Goal: Communication & Community: Answer question/provide support

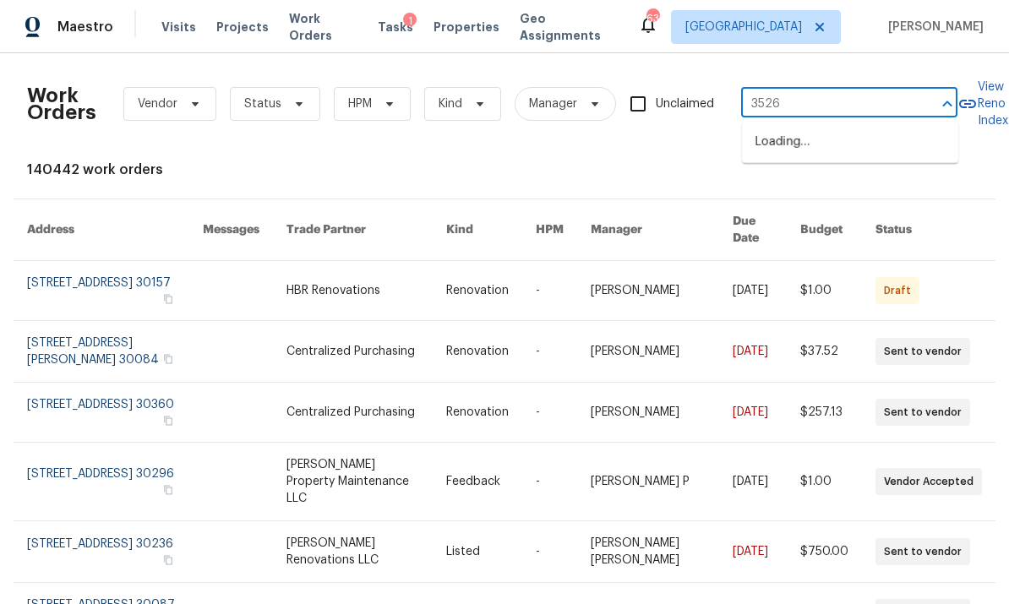
type input "3526"
click at [870, 184] on li "[STREET_ADDRESS]" at bounding box center [850, 170] width 216 height 28
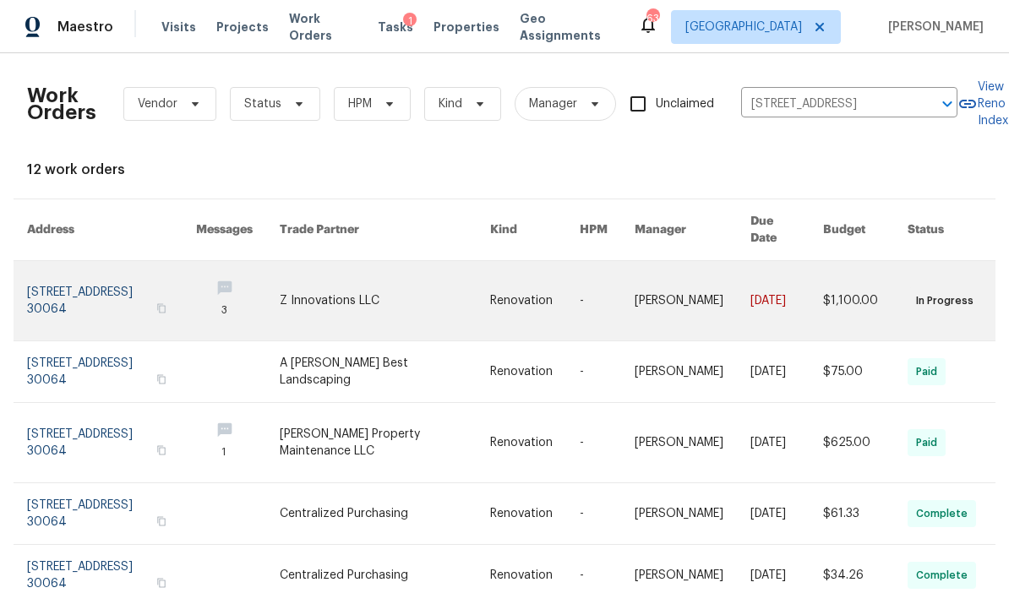
click at [139, 284] on link at bounding box center [111, 300] width 169 height 79
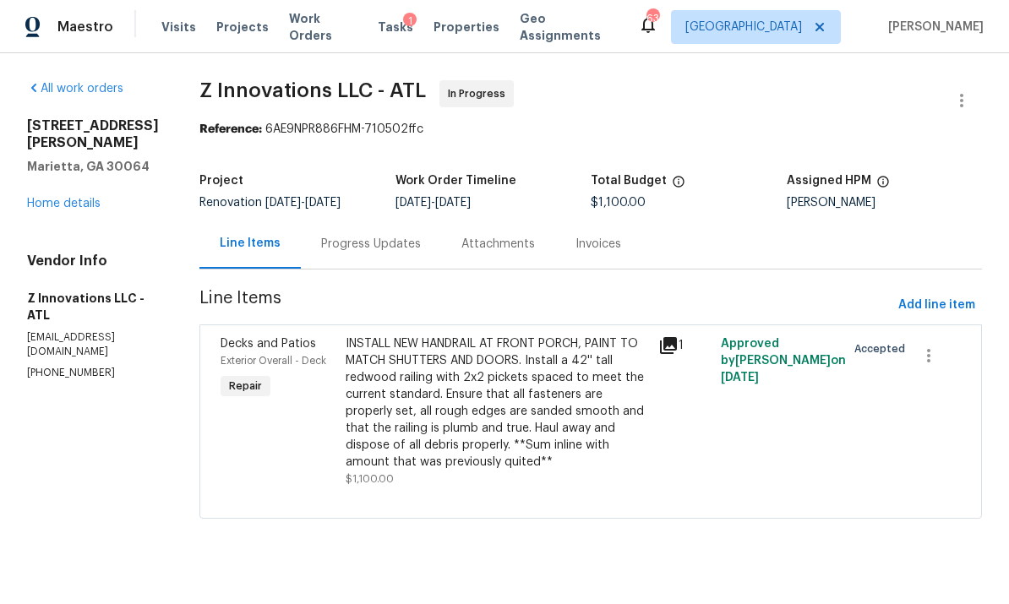
click at [400, 244] on div "Progress Updates" at bounding box center [371, 244] width 100 height 17
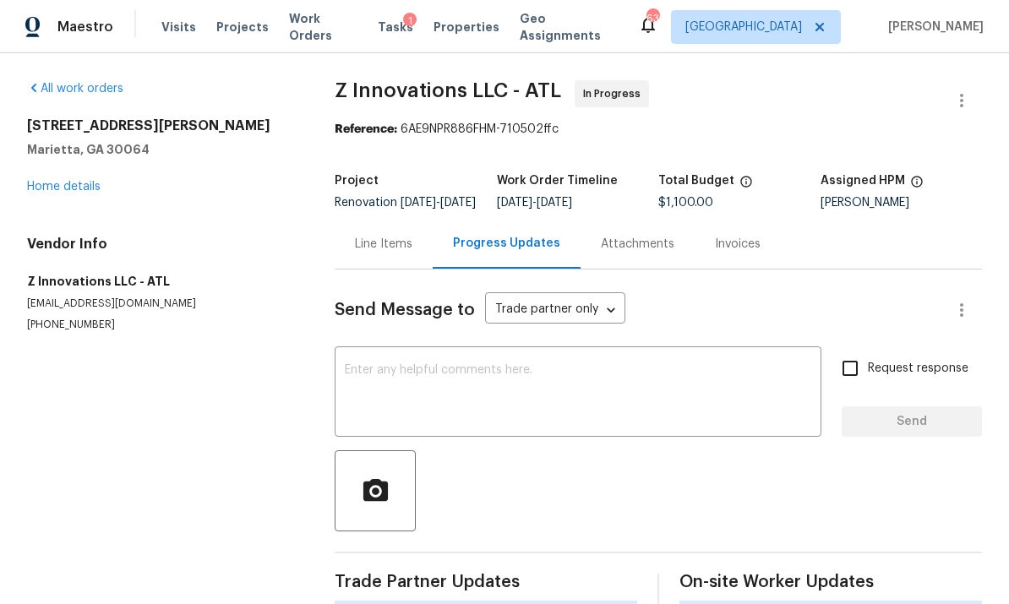
scroll to position [40, 0]
click at [542, 364] on textarea at bounding box center [578, 393] width 467 height 59
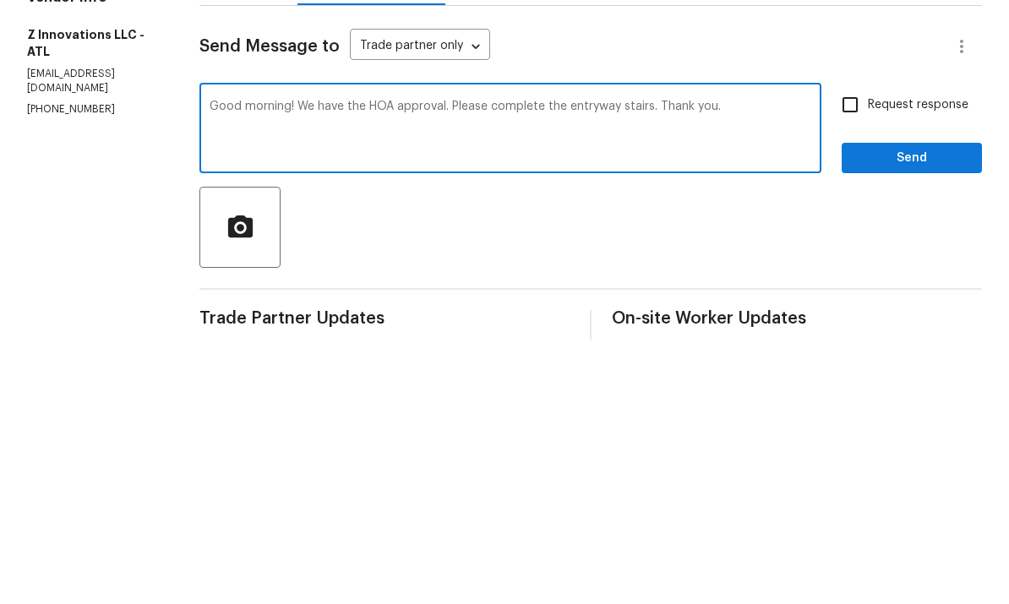
type textarea "Good morning! We have the HOA approval. Please complete the entryway stairs. Th…"
click at [861, 351] on input "Request response" at bounding box center [849, 368] width 35 height 35
checkbox input "true"
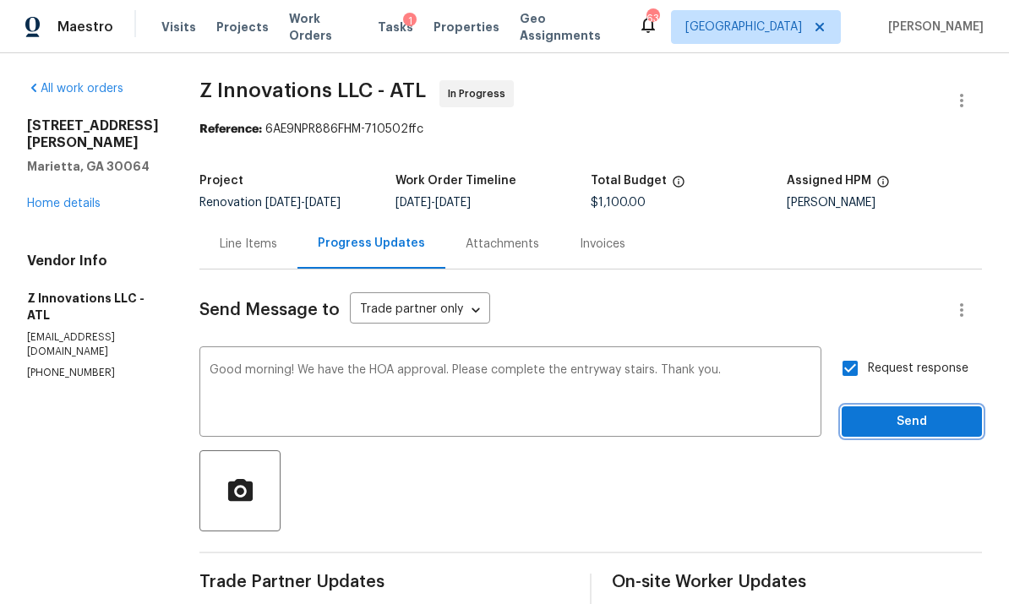
click at [932, 412] on span "Send" at bounding box center [911, 422] width 113 height 21
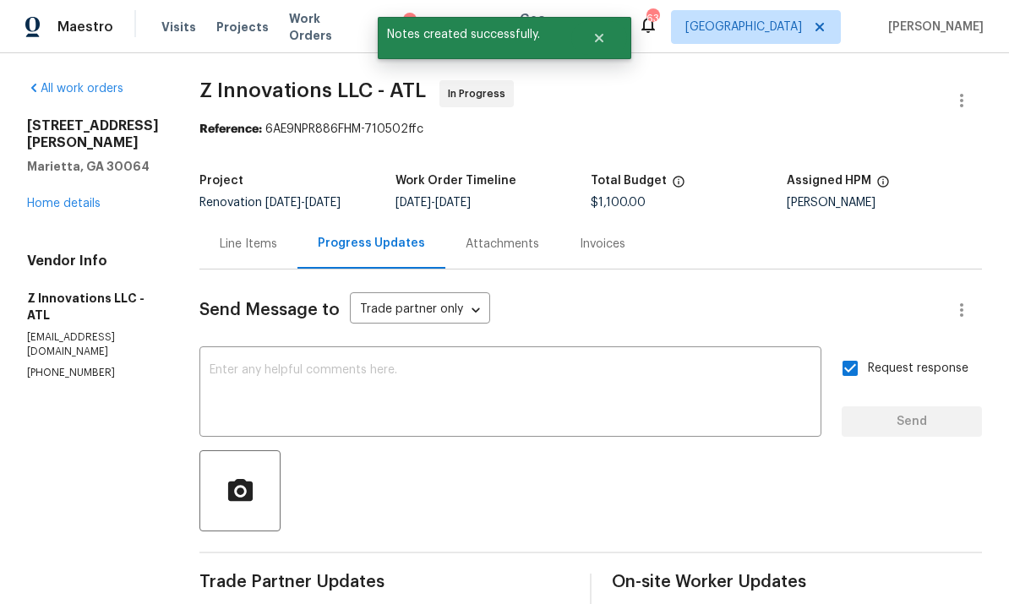
click at [254, 236] on div "Line Items" at bounding box center [248, 244] width 57 height 17
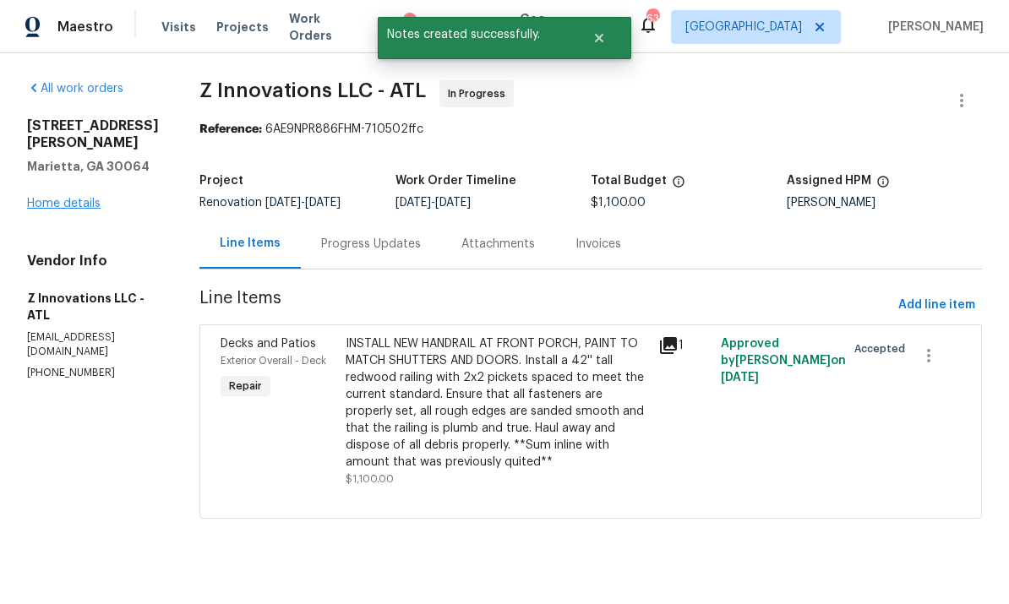
click at [93, 209] on link "Home details" at bounding box center [64, 204] width 74 height 12
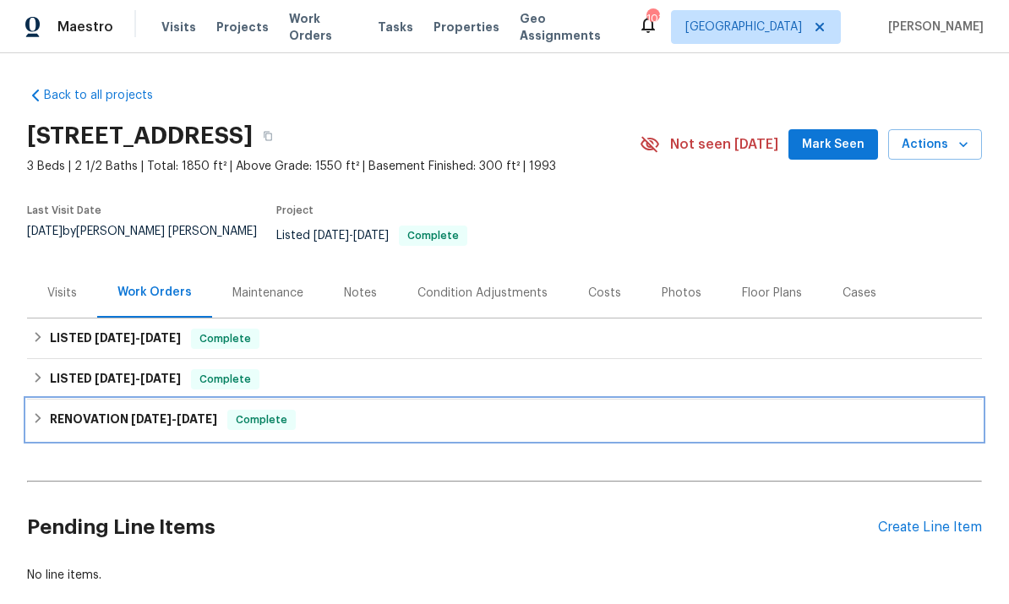
click at [88, 410] on h6 "RENOVATION 8/25/25 - 9/9/25" at bounding box center [133, 420] width 167 height 20
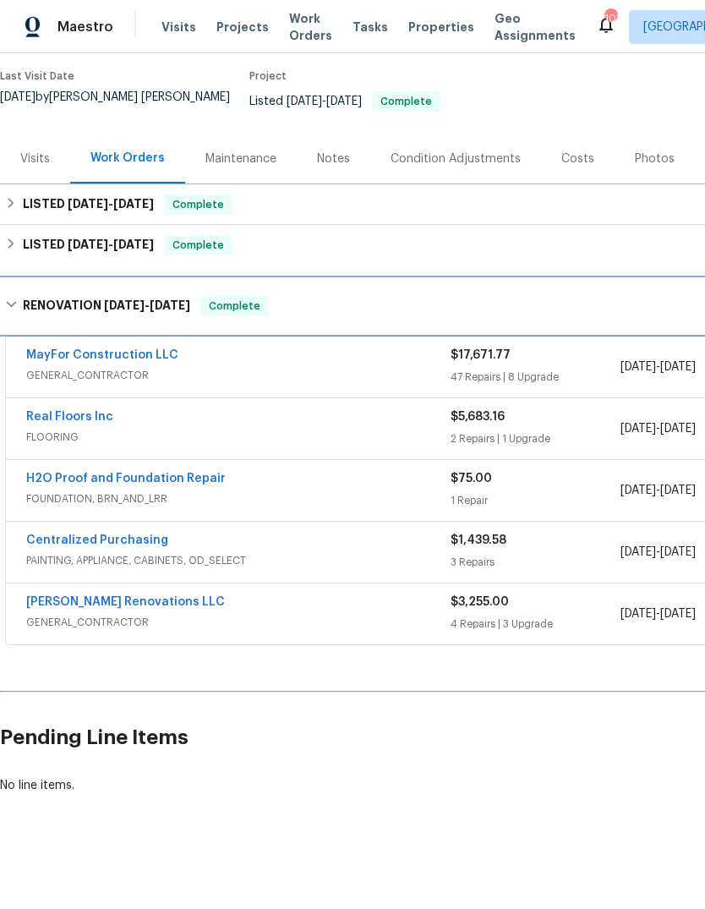
scroll to position [58, 0]
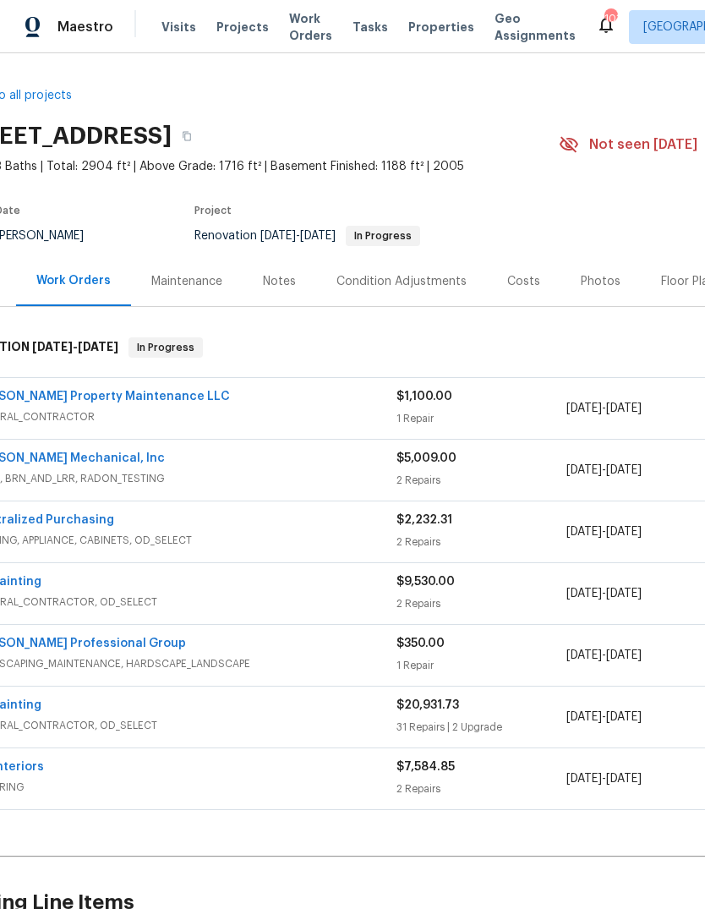
scroll to position [0, 58]
